Goal: Task Accomplishment & Management: Manage account settings

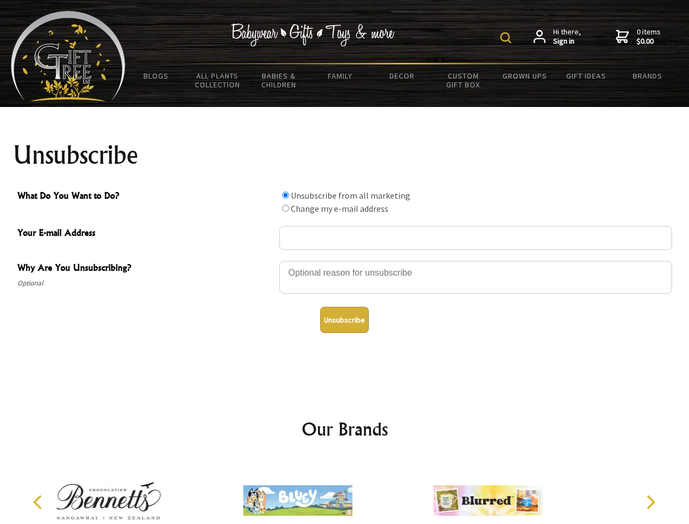
click at [508, 38] on img at bounding box center [506, 37] width 11 height 11
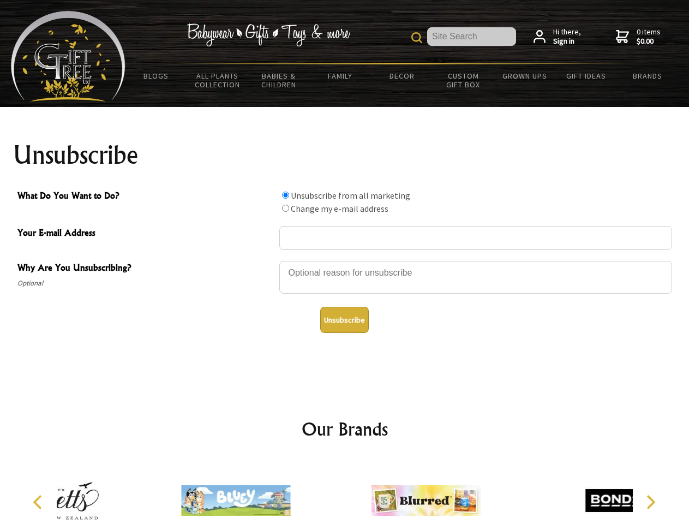
click at [345, 260] on div at bounding box center [475, 279] width 393 height 38
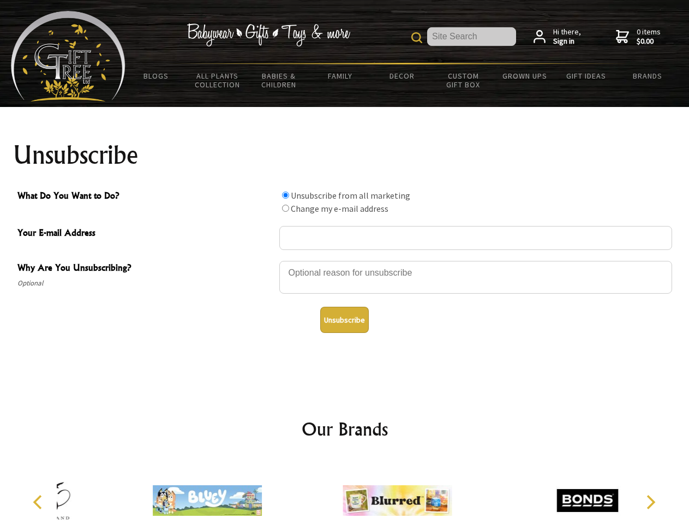
click at [285, 195] on input "What Do You Want to Do?" at bounding box center [285, 195] width 7 height 7
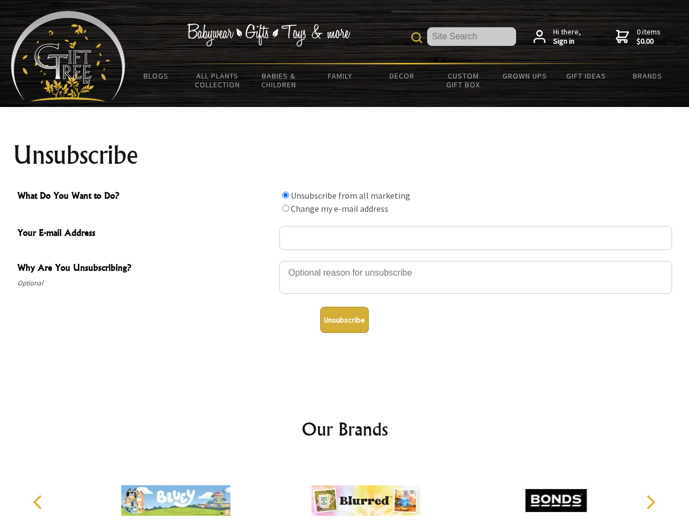
click at [285, 208] on input "What Do You Want to Do?" at bounding box center [285, 208] width 7 height 7
radio input "true"
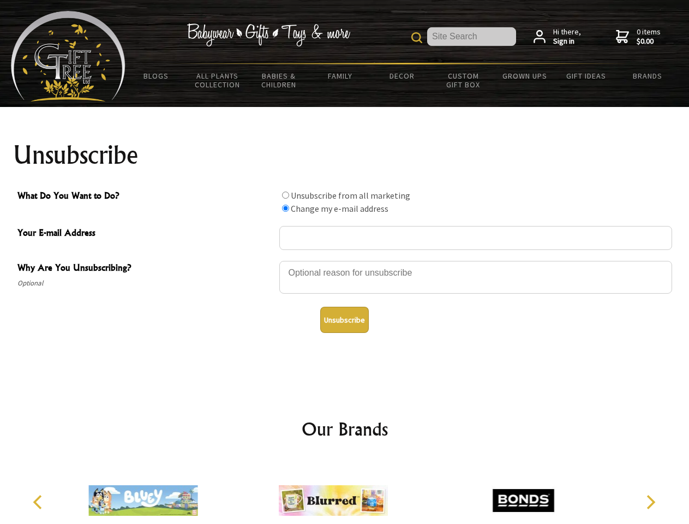
click at [344, 320] on button "Unsubscribe" at bounding box center [344, 320] width 49 height 26
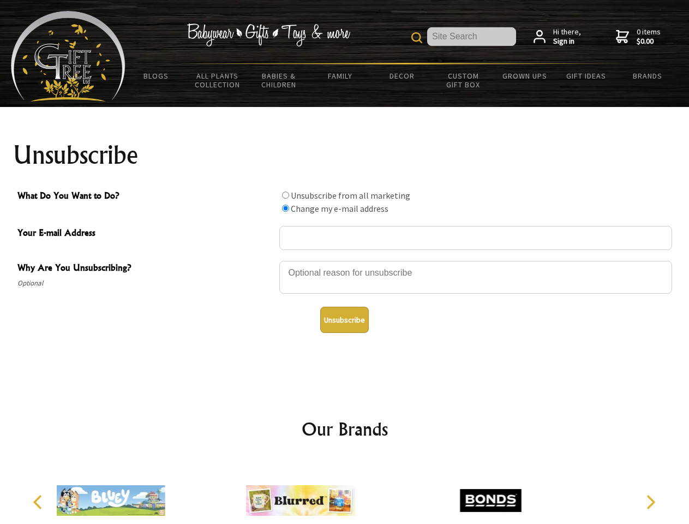
click at [345, 492] on img at bounding box center [300, 501] width 109 height 82
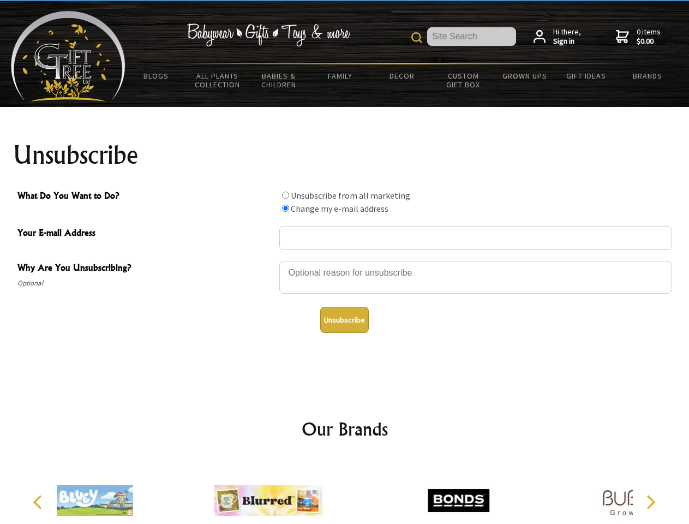
click at [39, 502] on icon "Previous" at bounding box center [39, 502] width 14 height 14
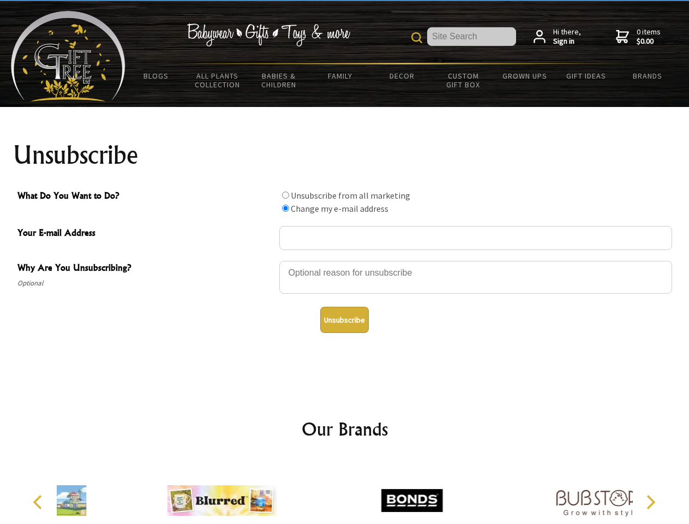
click at [651, 502] on icon "Next" at bounding box center [650, 502] width 14 height 14
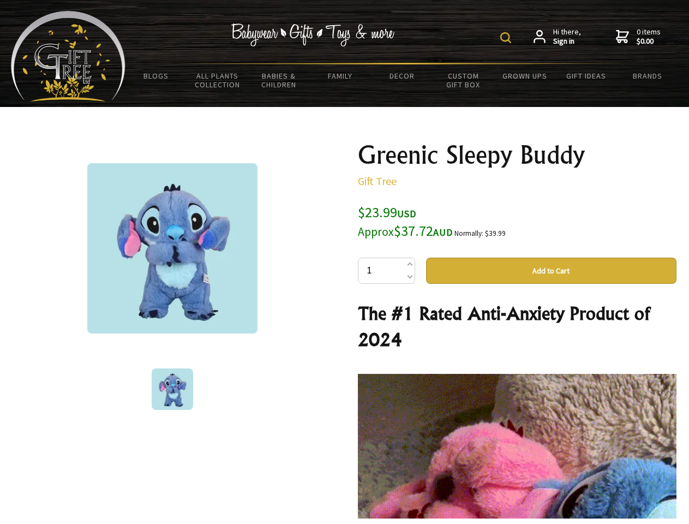
click at [508, 38] on img at bounding box center [506, 37] width 11 height 11
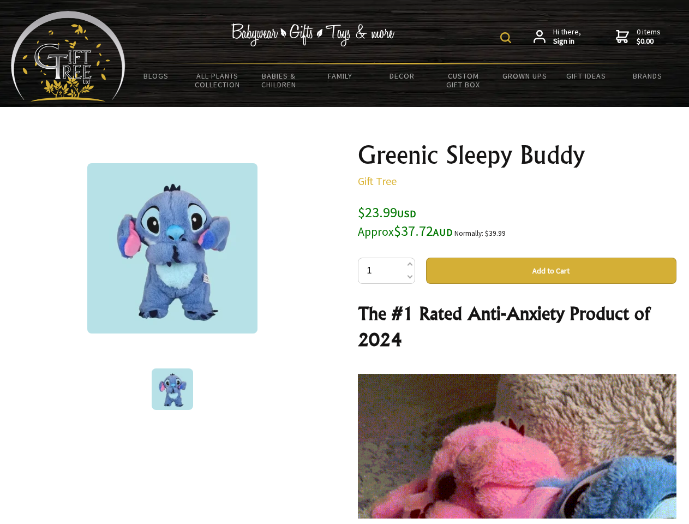
click at [172, 248] on img at bounding box center [172, 248] width 170 height 170
